Goal: Task Accomplishment & Management: Manage account settings

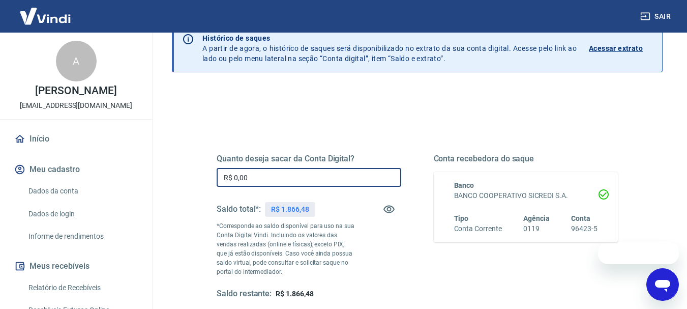
drag, startPoint x: 307, startPoint y: 171, endPoint x: 185, endPoint y: 185, distance: 122.3
click at [185, 185] on div "Quanto deseja sacar da Conta Digital? R$ 0,00 ​ Saldo total*: R$ 1.866,48 *Corr…" at bounding box center [417, 274] width 491 height 373
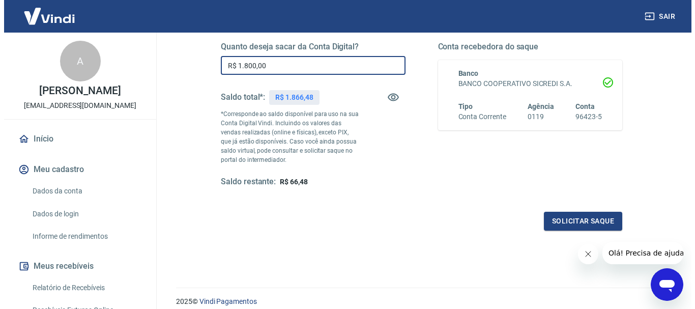
scroll to position [203, 0]
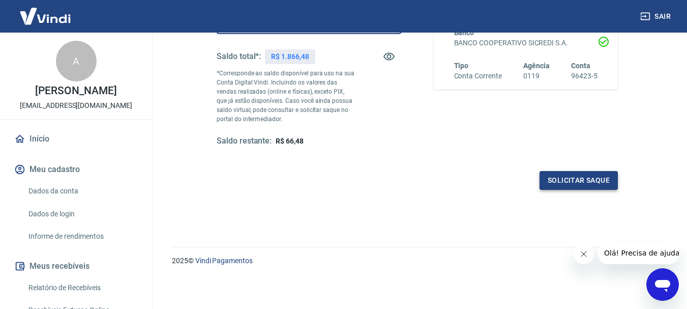
type input "R$ 1.800,00"
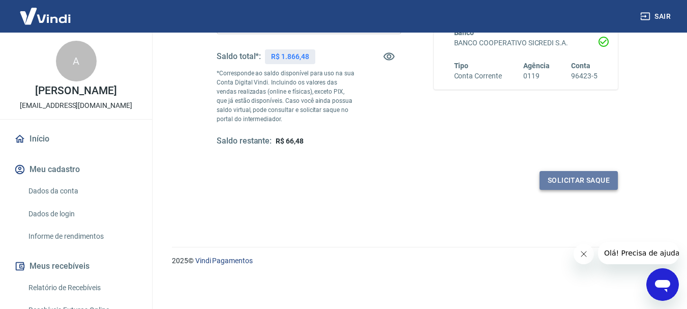
click at [575, 189] on button "Solicitar saque" at bounding box center [579, 180] width 78 height 19
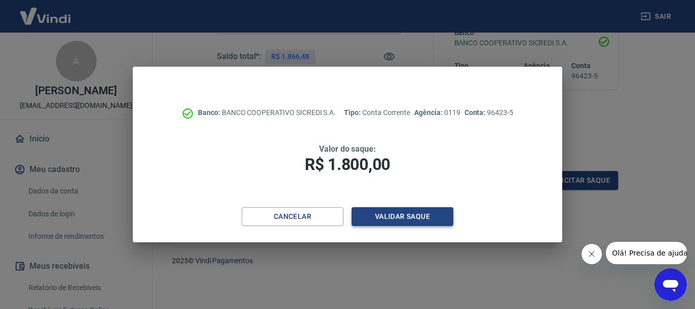
click at [391, 218] on button "Validar saque" at bounding box center [402, 216] width 102 height 19
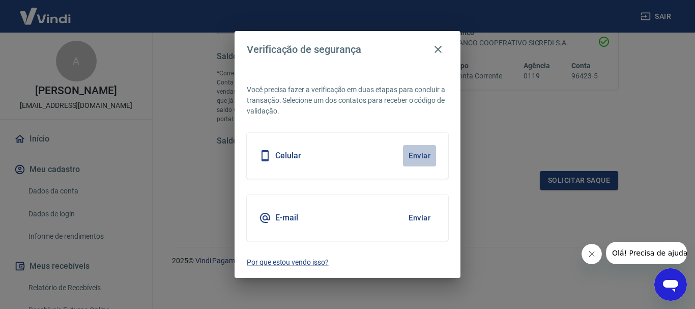
click at [413, 152] on button "Enviar" at bounding box center [419, 155] width 33 height 21
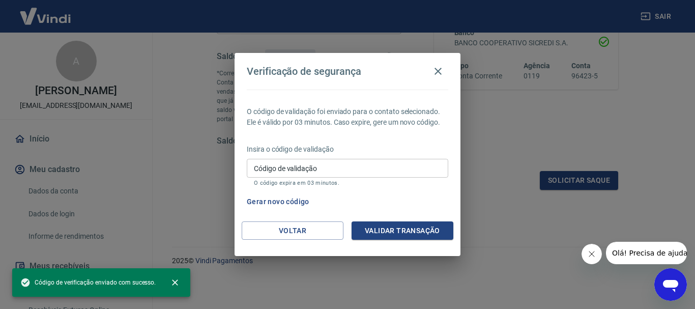
click at [393, 169] on input "Código de validação" at bounding box center [347, 168] width 201 height 19
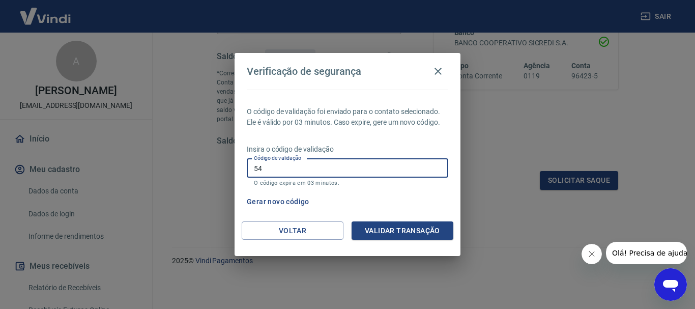
click at [322, 170] on input "54" at bounding box center [347, 168] width 201 height 19
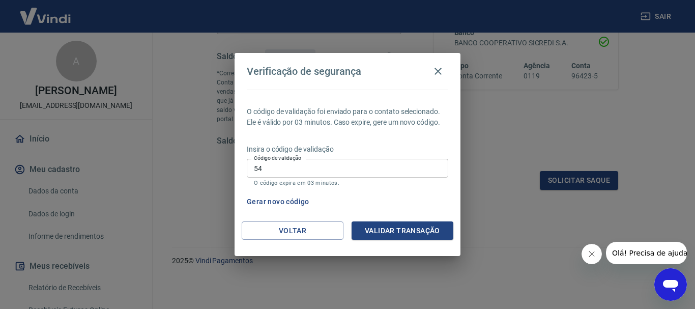
click at [282, 176] on input "54" at bounding box center [347, 168] width 201 height 19
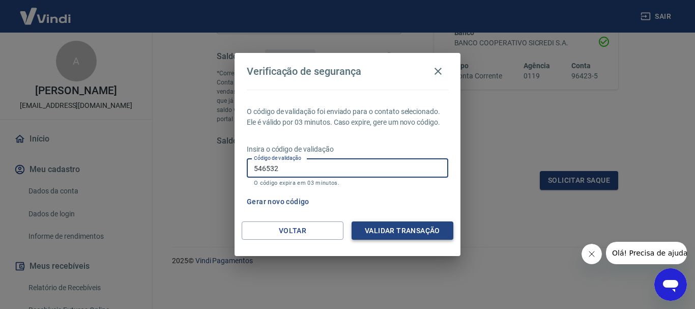
type input "546532"
click at [368, 227] on button "Validar transação" at bounding box center [402, 230] width 102 height 19
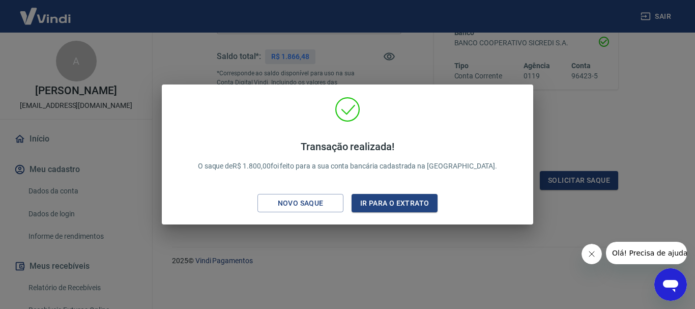
click at [356, 270] on div "Transação realizada! O saque de R$ 1.800,00 foi feito para a sua conta bancária…" at bounding box center [347, 154] width 695 height 309
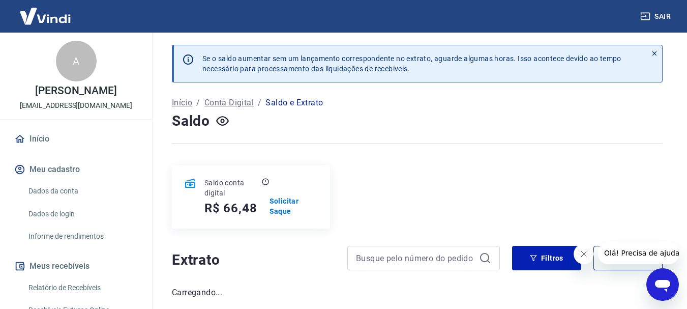
click at [315, 239] on div "Se o saldo aumentar sem um lançamento correspondente no extrato, aguarde alguma…" at bounding box center [417, 172] width 515 height 278
click at [29, 140] on link "Início" at bounding box center [76, 139] width 128 height 22
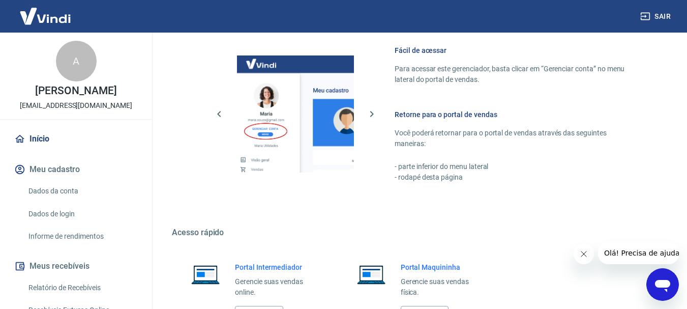
scroll to position [526, 0]
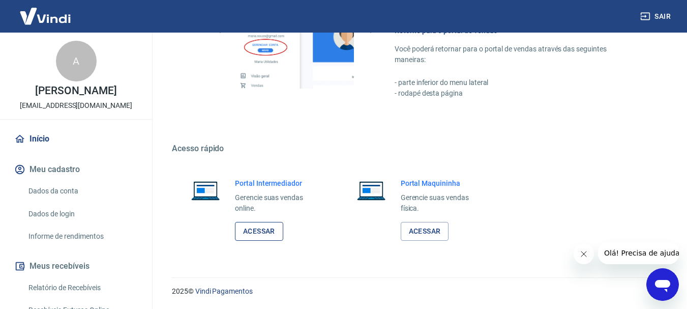
click at [241, 234] on link "Acessar" at bounding box center [259, 231] width 48 height 19
